Goal: Task Accomplishment & Management: Complete application form

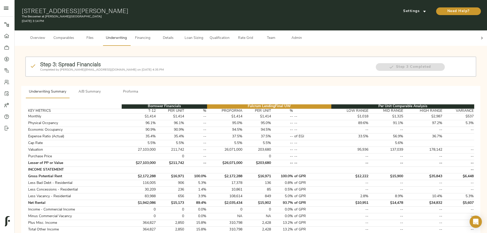
click at [178, 35] on span "Details" at bounding box center [167, 38] width 19 height 6
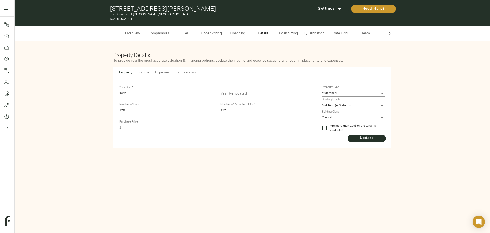
click at [143, 69] on button "Income" at bounding box center [144, 73] width 17 height 12
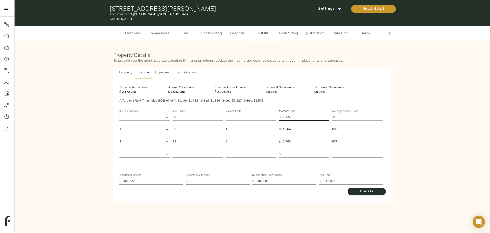
click at [191, 72] on input "1,127" at bounding box center [306, 117] width 47 height 7
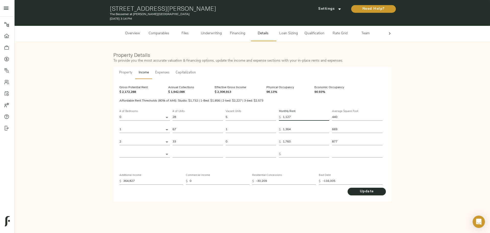
drag, startPoint x: 290, startPoint y: 116, endPoint x: 287, endPoint y: 116, distance: 3.6
click at [191, 72] on input "1,127" at bounding box center [306, 117] width 47 height 7
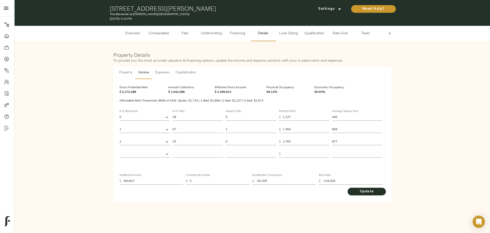
click at [191, 72] on input "1,127" at bounding box center [306, 117] width 47 height 7
type input "1"
type input "11"
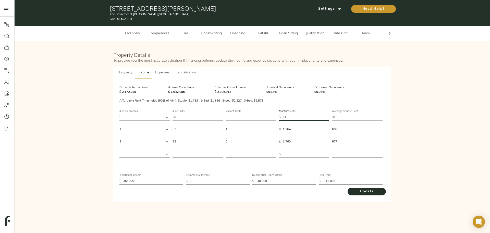
type input "115"
type input "1,159"
drag, startPoint x: 296, startPoint y: 129, endPoint x: 280, endPoint y: 129, distance: 15.6
click at [191, 72] on div "$ 1,364" at bounding box center [304, 129] width 51 height 7
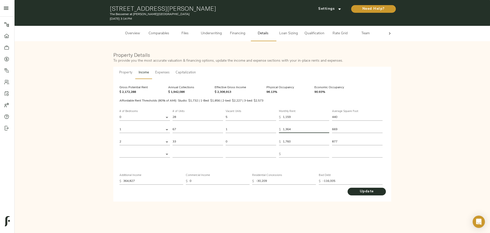
type input "1"
type input "14"
type input "142"
type input "1,421"
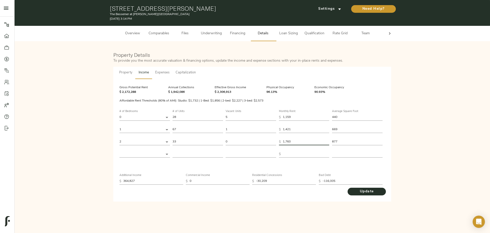
drag, startPoint x: 296, startPoint y: 141, endPoint x: 281, endPoint y: 141, distance: 14.8
click at [191, 72] on div "$ 1,760" at bounding box center [304, 141] width 51 height 7
type input "1"
type input "18"
type input "183"
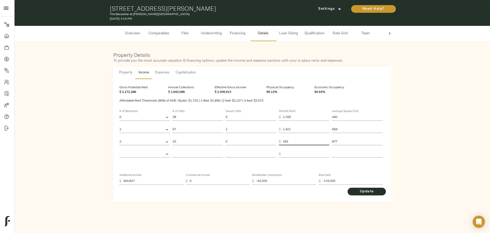
type input "1,835"
click at [191, 72] on div "Update" at bounding box center [253, 191] width 266 height 8
click at [191, 72] on span "Update" at bounding box center [367, 191] width 28 height 6
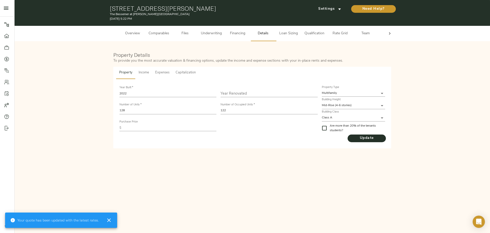
click at [191, 32] on span "Underwriting" at bounding box center [211, 33] width 21 height 6
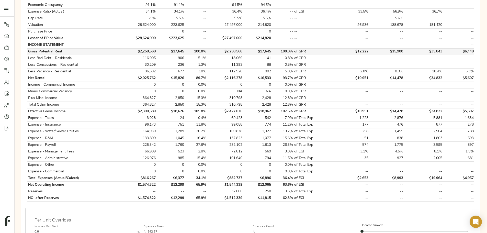
scroll to position [128, 0]
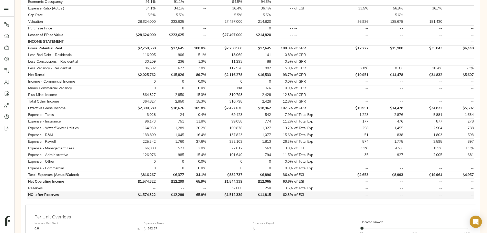
click at [191, 72] on td "$1,512,339" at bounding box center [225, 195] width 36 height 7
copy td "$1,512,339"
click at [191, 72] on div "Step 3: Spread Financials Completed by [PERSON_NAME][EMAIL_ADDRESS][DOMAIN_NAME…" at bounding box center [251, 134] width 464 height 424
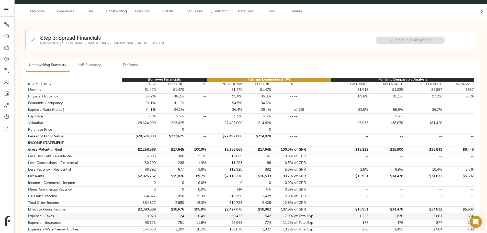
scroll to position [26, 0]
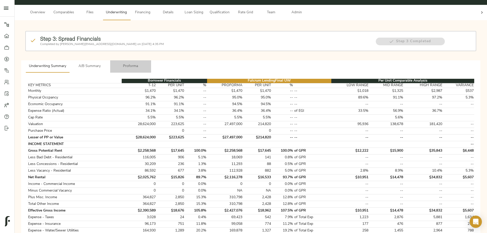
click at [148, 63] on span "Proforma" at bounding box center [130, 66] width 35 height 6
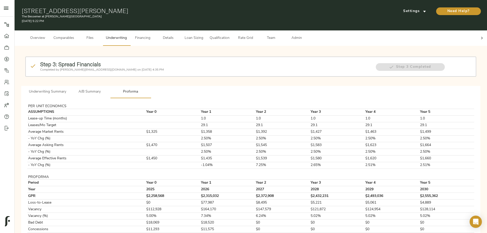
click at [110, 72] on button "A/B Summary" at bounding box center [89, 92] width 41 height 12
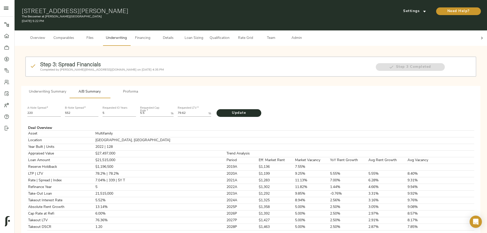
click at [66, 72] on span "Underwriting Summary" at bounding box center [47, 92] width 37 height 6
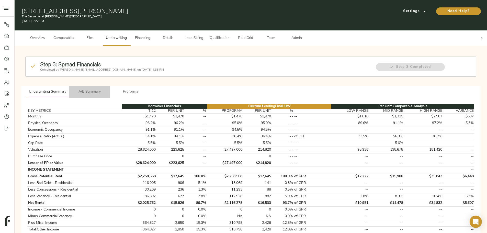
click at [107, 72] on span "A/B Summary" at bounding box center [89, 92] width 35 height 6
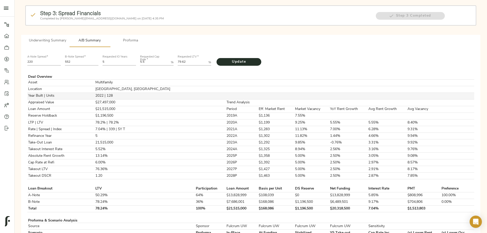
scroll to position [77, 0]
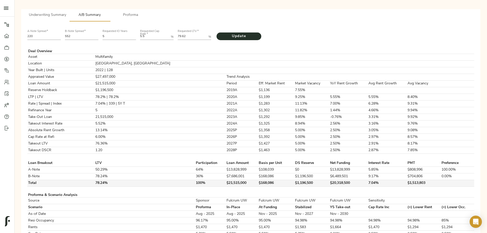
click at [191, 72] on td "$1,196,500" at bounding box center [311, 183] width 35 height 7
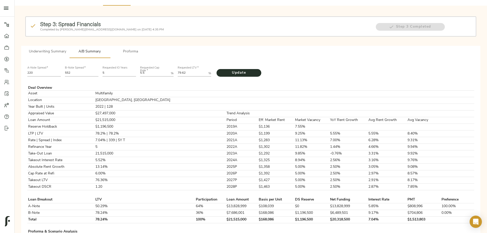
scroll to position [0, 0]
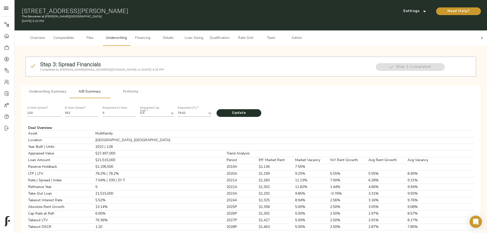
click at [148, 72] on span "Proforma" at bounding box center [130, 92] width 35 height 6
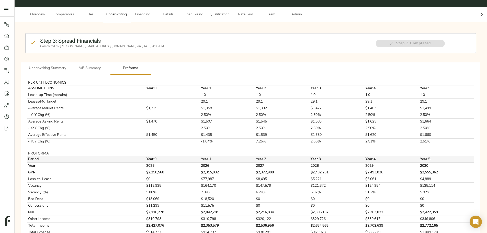
scroll to position [43, 0]
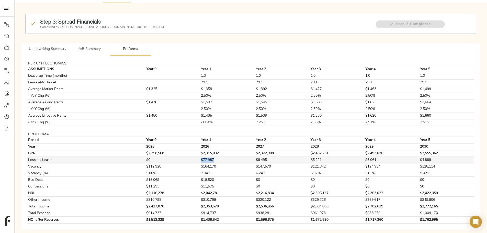
drag, startPoint x: 215, startPoint y: 151, endPoint x: 233, endPoint y: 150, distance: 17.6
click at [191, 72] on tr "Loss-to-Lease $0 $77,987 $8,495 $5,221 $5,061 $4,889" at bounding box center [250, 160] width 447 height 7
click at [191, 72] on td "$77,987" at bounding box center [227, 160] width 55 height 7
drag, startPoint x: 216, startPoint y: 150, endPoint x: 236, endPoint y: 150, distance: 19.7
click at [191, 72] on tr "Loss-to-Lease $0 $77,987 $8,495 $5,221 $5,061 $4,889" at bounding box center [250, 160] width 447 height 7
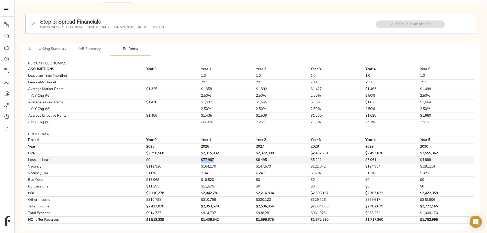
click at [191, 72] on td "$77,987" at bounding box center [227, 160] width 55 height 7
drag, startPoint x: 217, startPoint y: 150, endPoint x: 236, endPoint y: 150, distance: 18.9
click at [191, 72] on tr "Loss-to-Lease $0 $77,987 $8,495 $5,221 $5,061 $4,889" at bounding box center [250, 160] width 447 height 7
click at [191, 72] on td "$77,987" at bounding box center [227, 160] width 55 height 7
drag, startPoint x: 218, startPoint y: 151, endPoint x: 243, endPoint y: 152, distance: 24.8
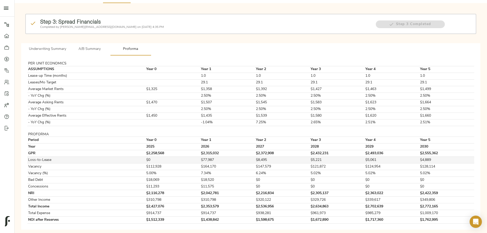
click at [191, 72] on td "$77,987" at bounding box center [227, 160] width 55 height 7
drag, startPoint x: 221, startPoint y: 150, endPoint x: 225, endPoint y: 150, distance: 3.3
click at [191, 72] on td "$77,987" at bounding box center [227, 160] width 55 height 7
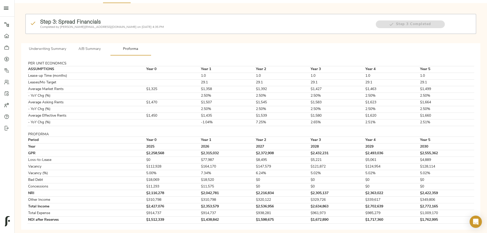
click at [107, 46] on span "A/B Summary" at bounding box center [89, 49] width 35 height 6
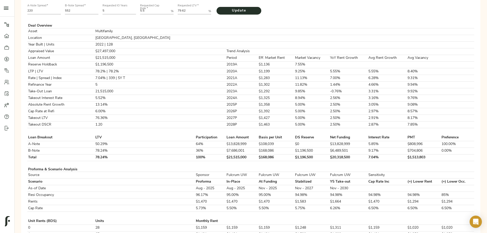
scroll to position [77, 0]
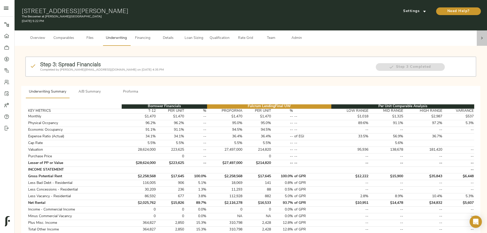
click at [191, 36] on icon at bounding box center [481, 38] width 5 height 5
click at [148, 72] on span "Proforma" at bounding box center [130, 92] width 35 height 6
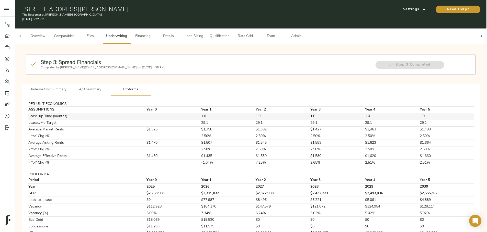
scroll to position [0, 0]
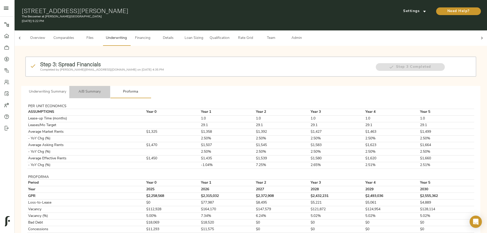
click at [107, 72] on span "A/B Summary" at bounding box center [89, 92] width 35 height 6
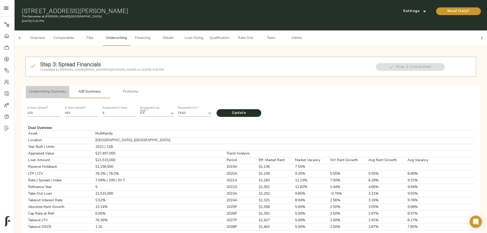
click at [66, 72] on span "Underwriting Summary" at bounding box center [47, 92] width 37 height 6
